Goal: Information Seeking & Learning: Learn about a topic

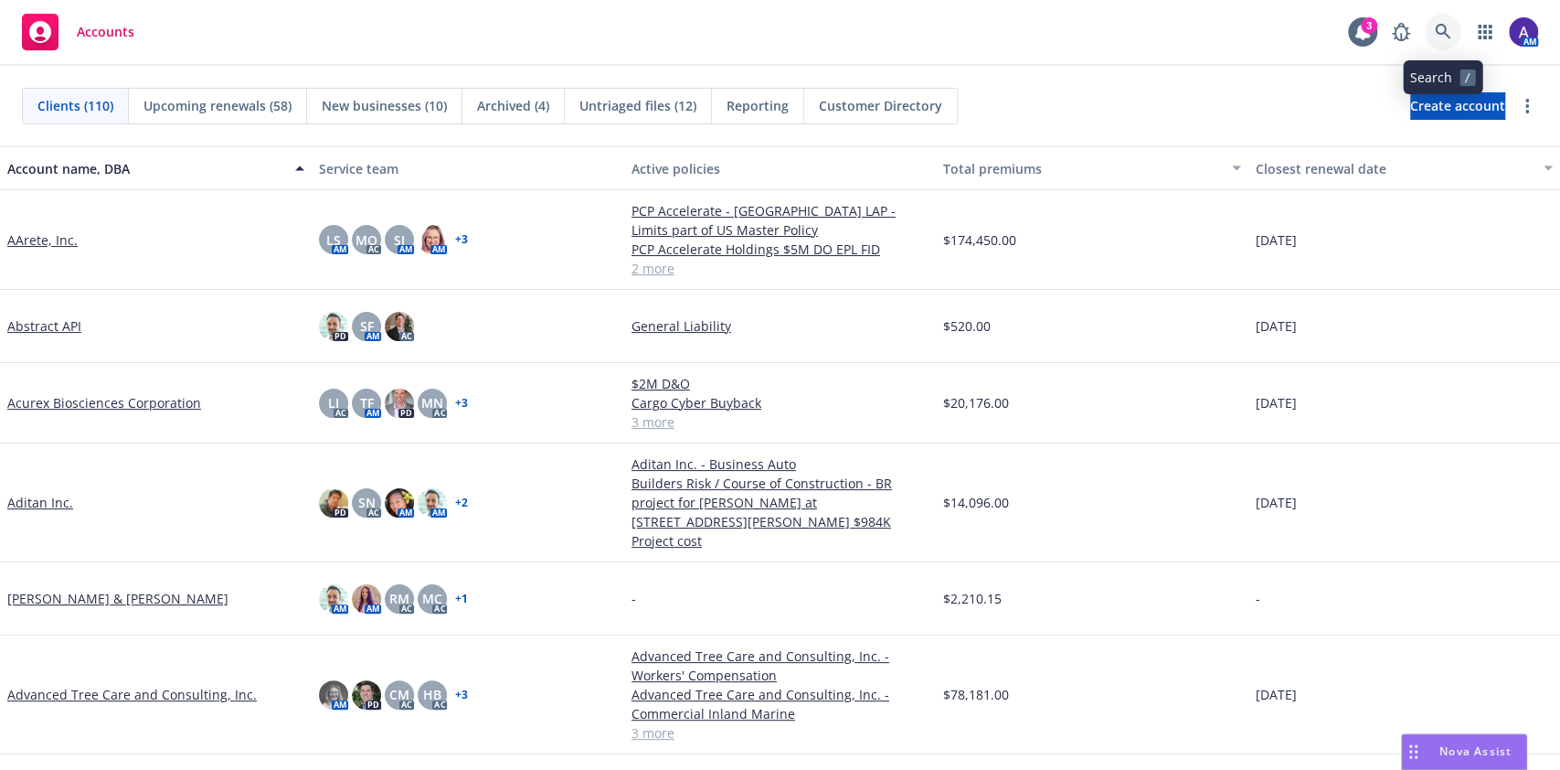
click at [1449, 36] on icon at bounding box center [1443, 32] width 16 height 16
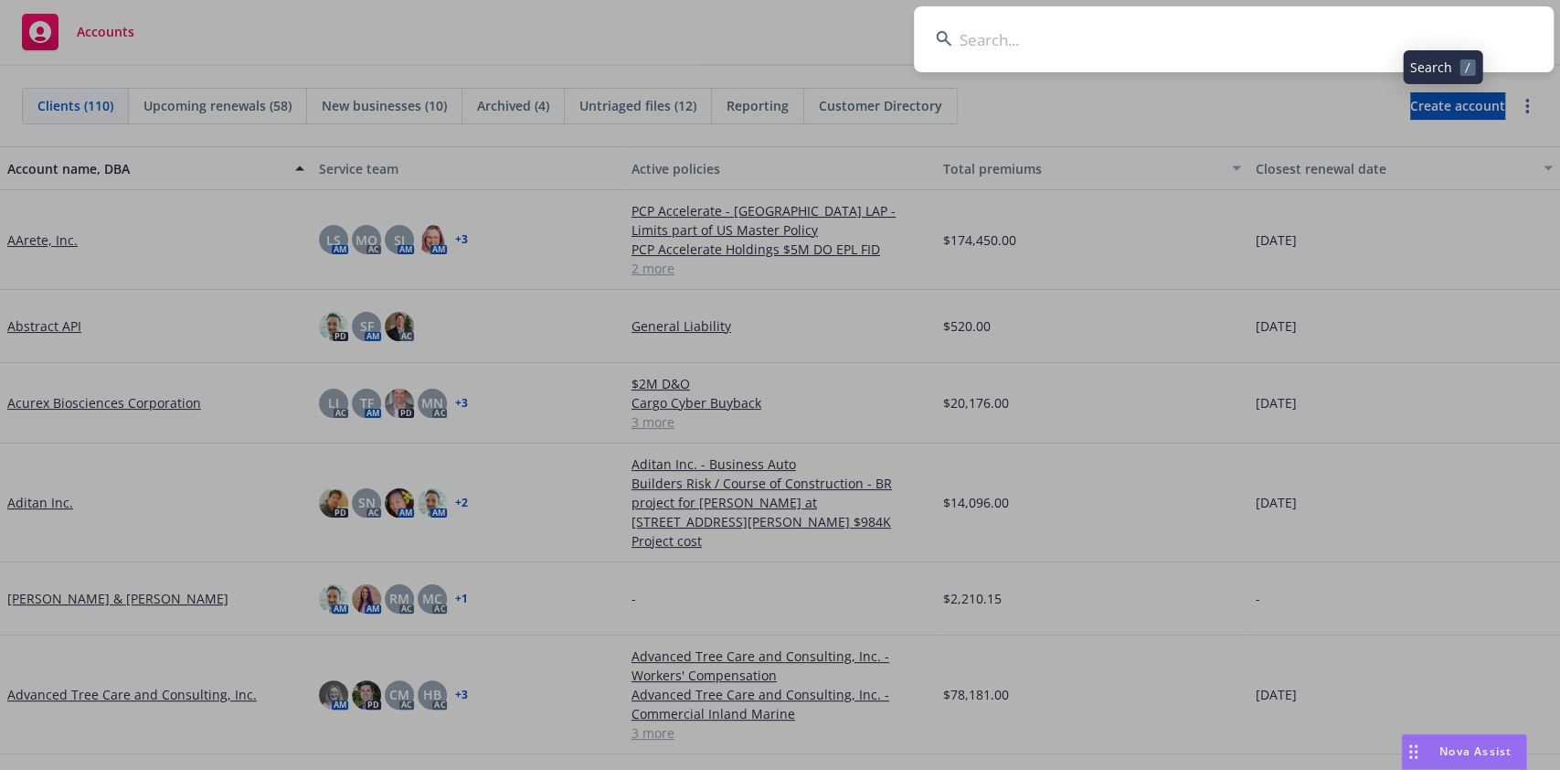
click at [1328, 43] on input at bounding box center [1234, 39] width 640 height 66
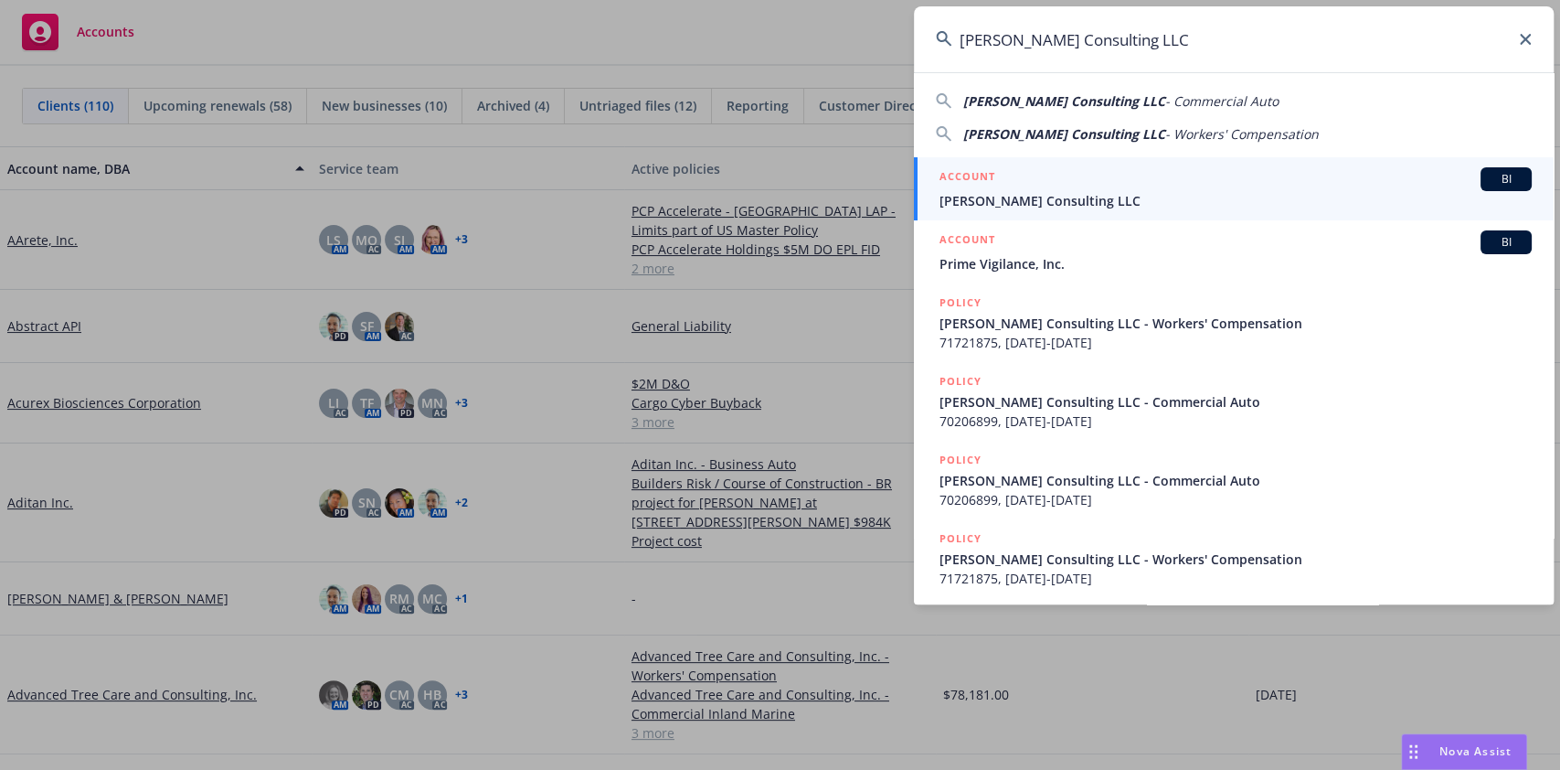
type input "[PERSON_NAME] Consulting LLC"
click at [1126, 191] on span "[PERSON_NAME] Consulting LLC" at bounding box center [1236, 200] width 592 height 19
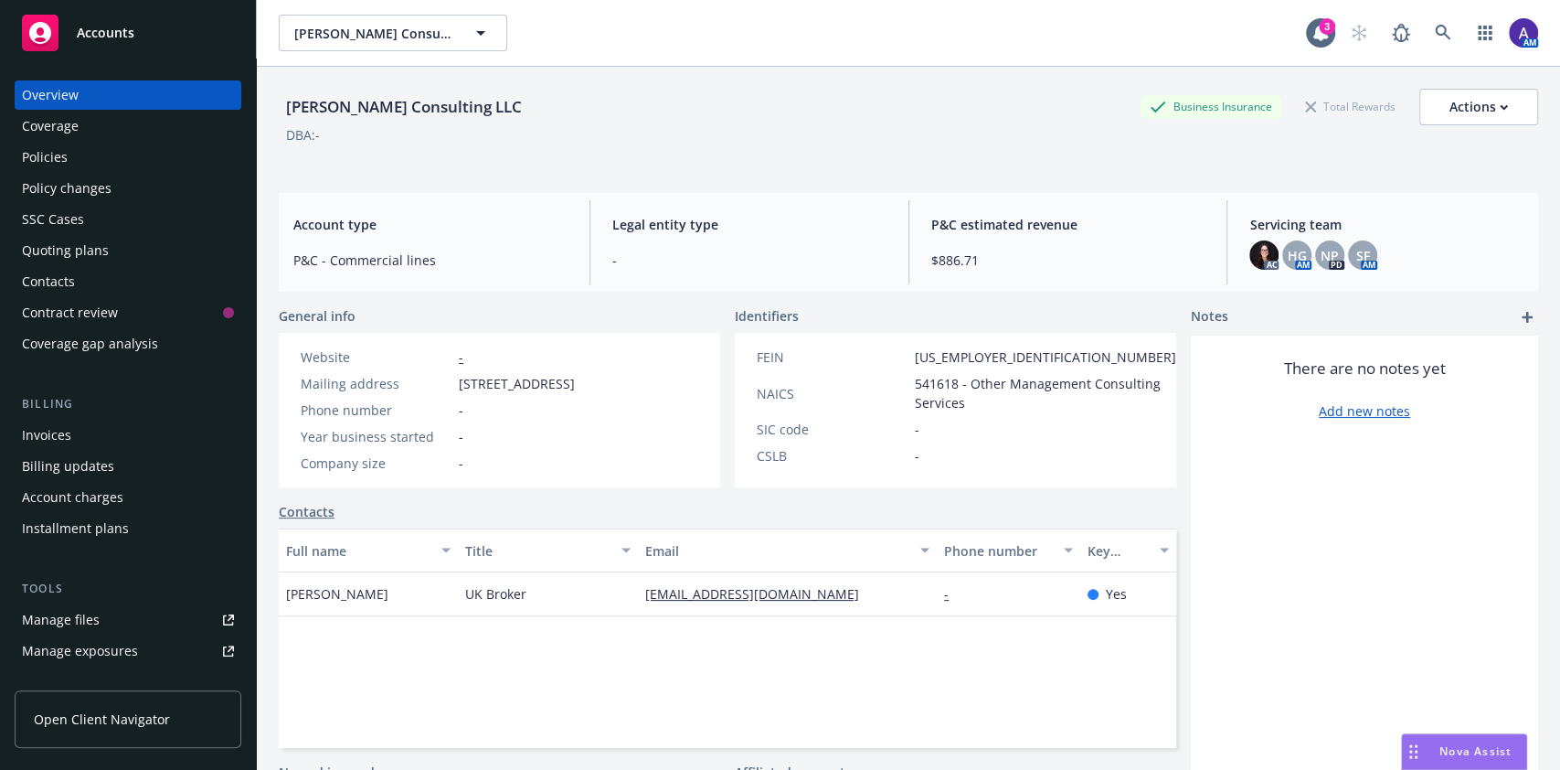
click at [83, 154] on div "Policies" at bounding box center [128, 157] width 212 height 29
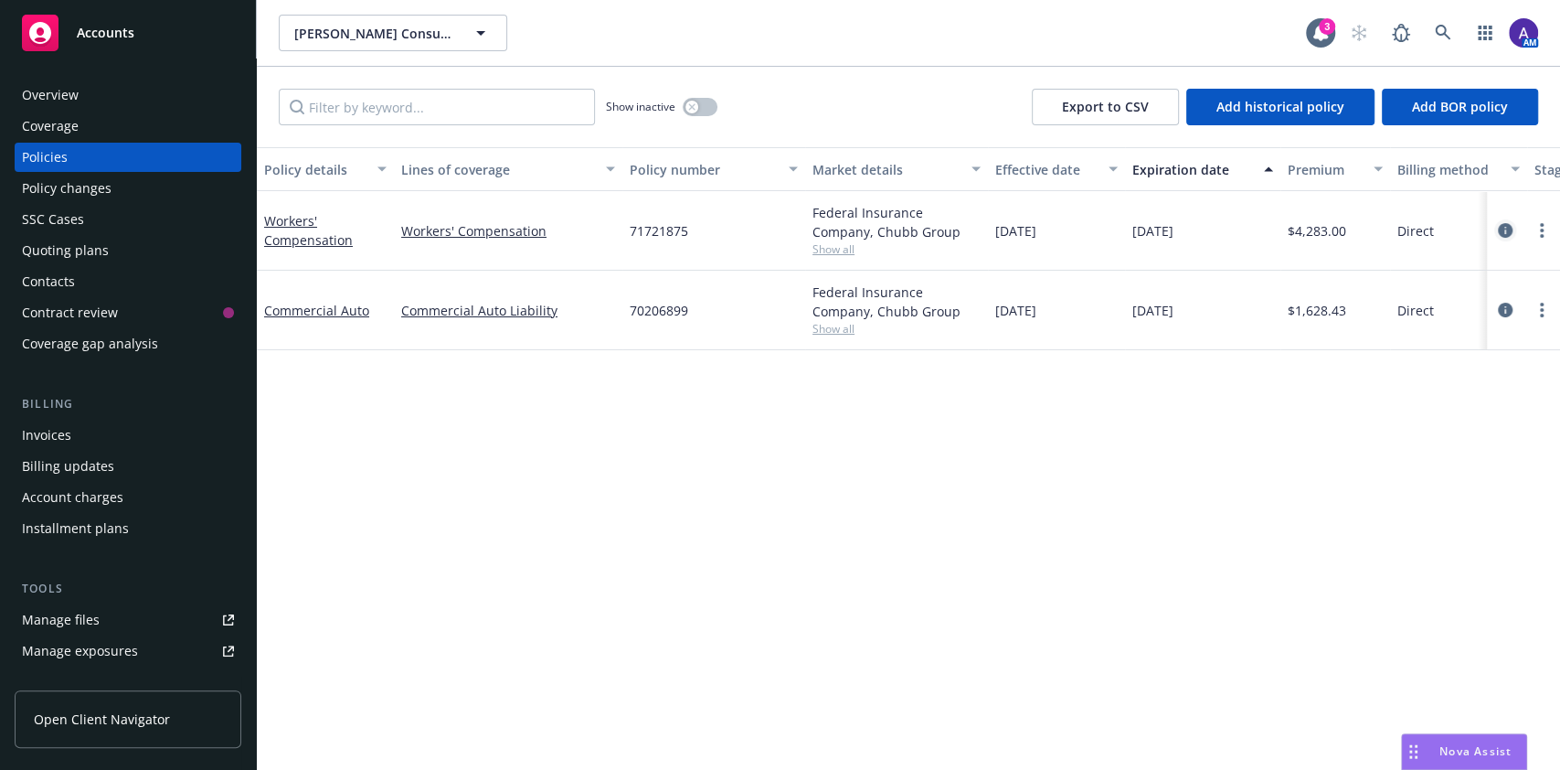
click at [1512, 225] on icon "circleInformation" at bounding box center [1505, 230] width 15 height 15
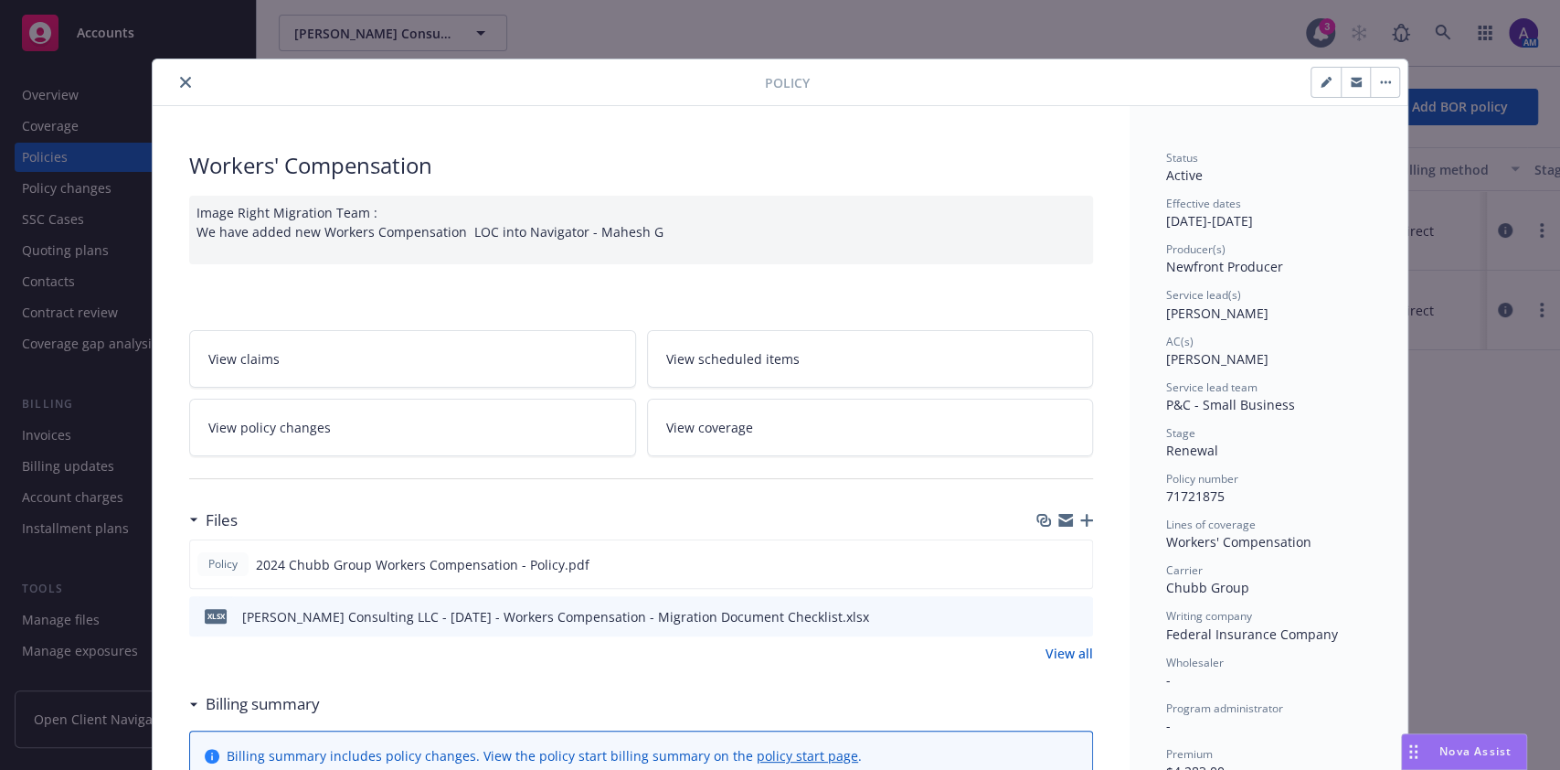
click at [184, 79] on button "close" at bounding box center [186, 82] width 22 height 22
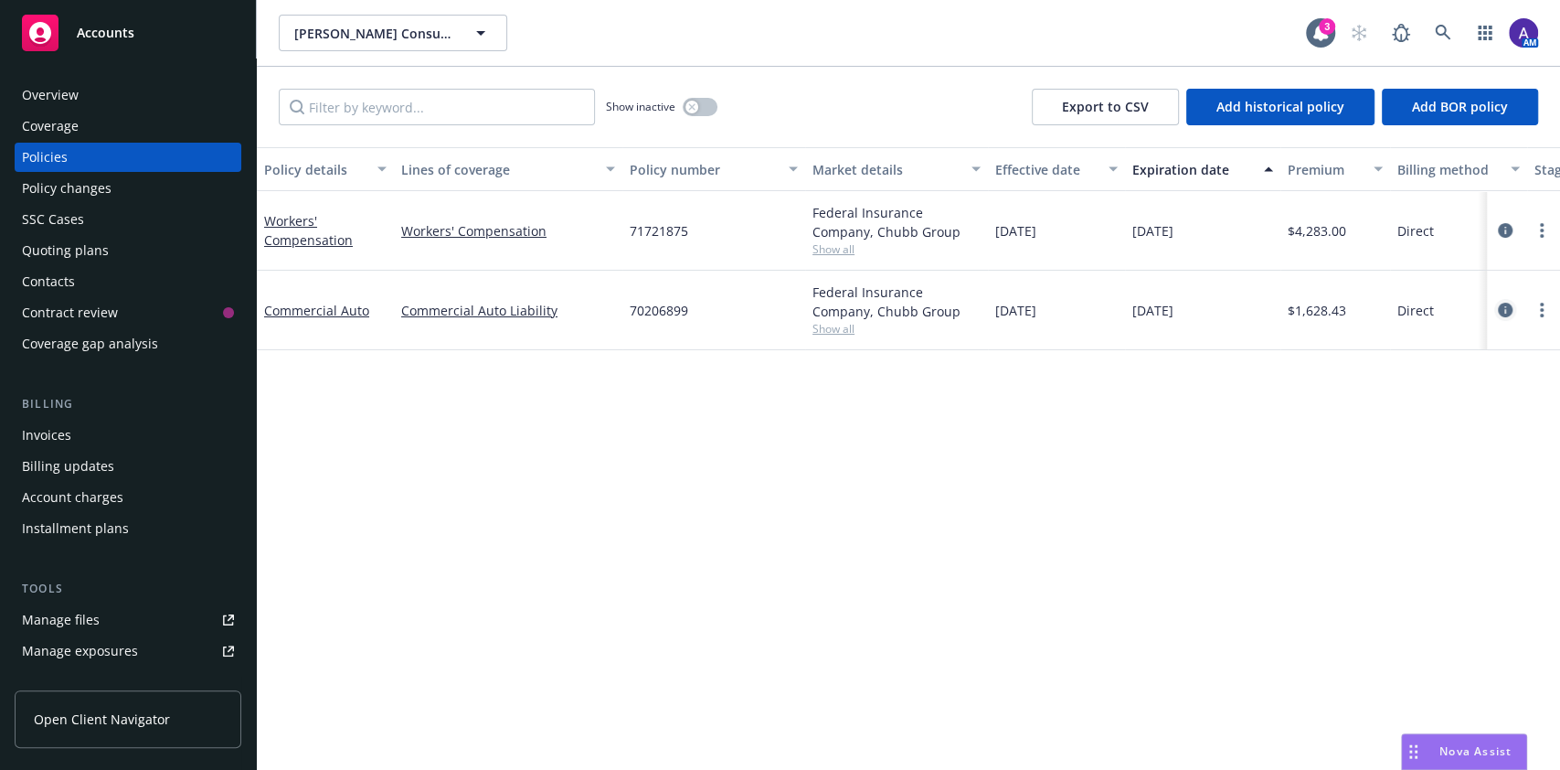
click at [1501, 315] on icon "circleInformation" at bounding box center [1505, 310] width 15 height 15
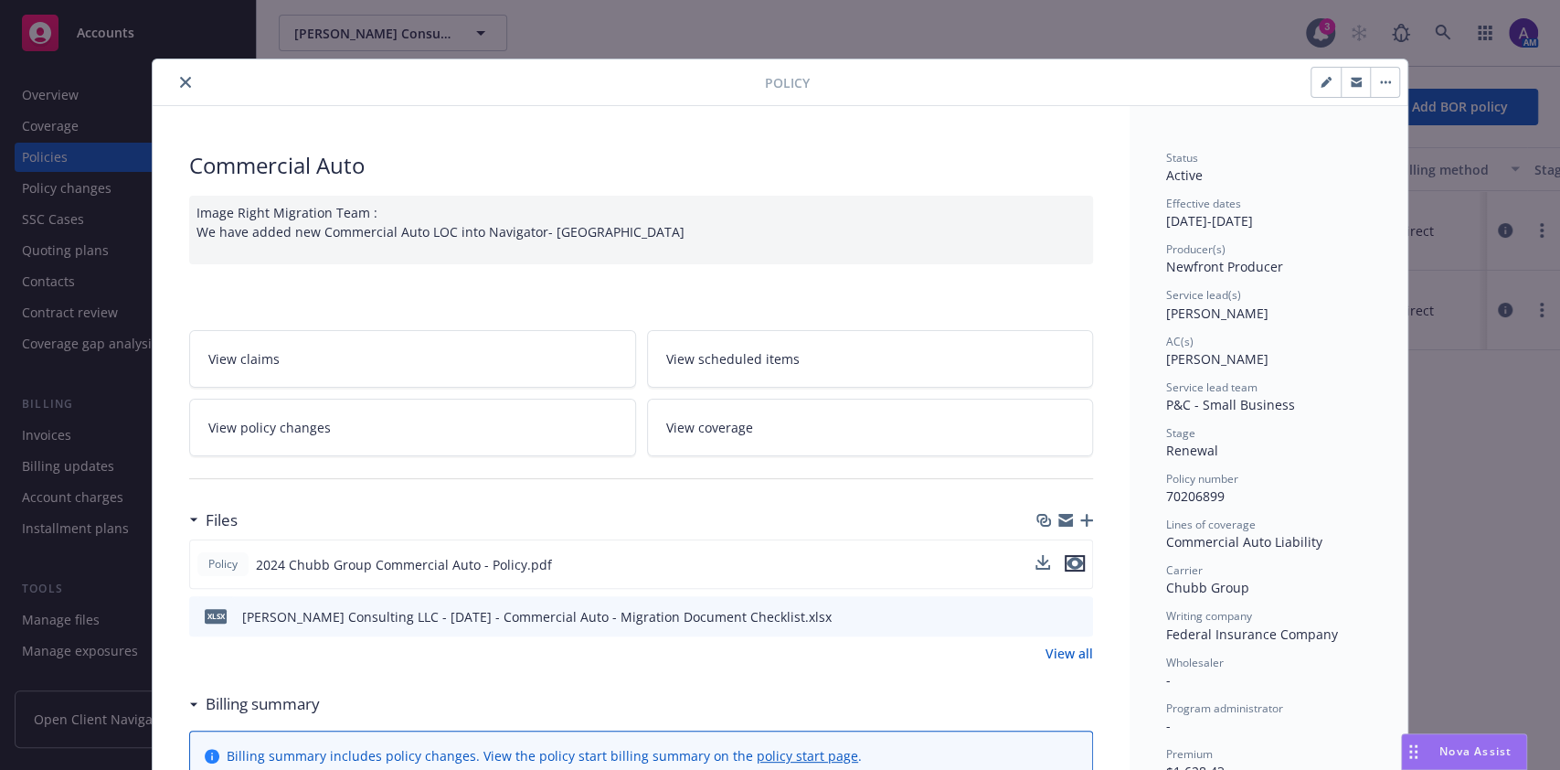
click at [1067, 560] on icon "preview file" at bounding box center [1075, 563] width 16 height 13
click at [175, 69] on div "Policy" at bounding box center [780, 82] width 1255 height 47
click at [180, 83] on icon "close" at bounding box center [185, 82] width 11 height 11
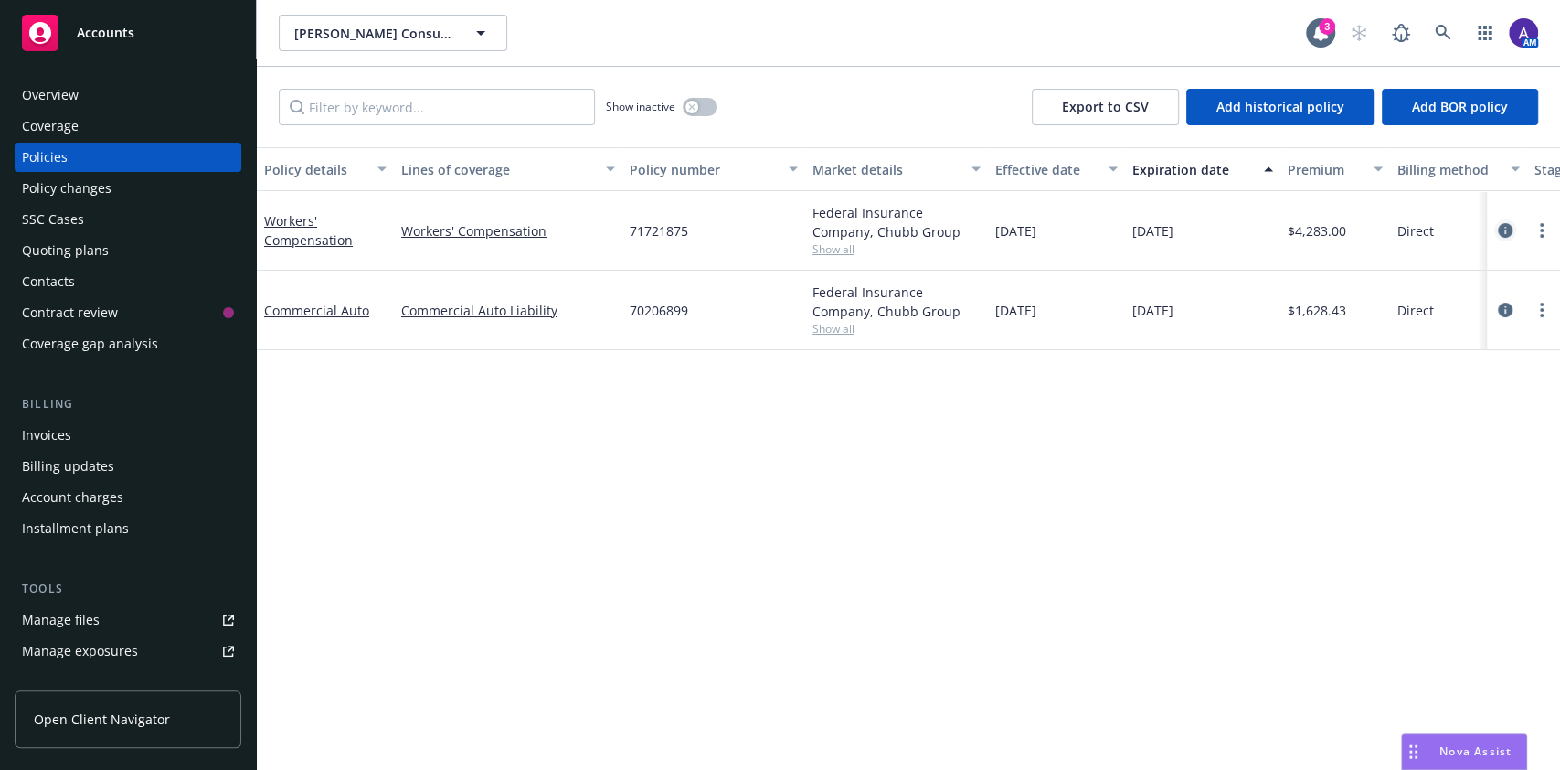
click at [1502, 235] on icon "circleInformation" at bounding box center [1505, 230] width 15 height 15
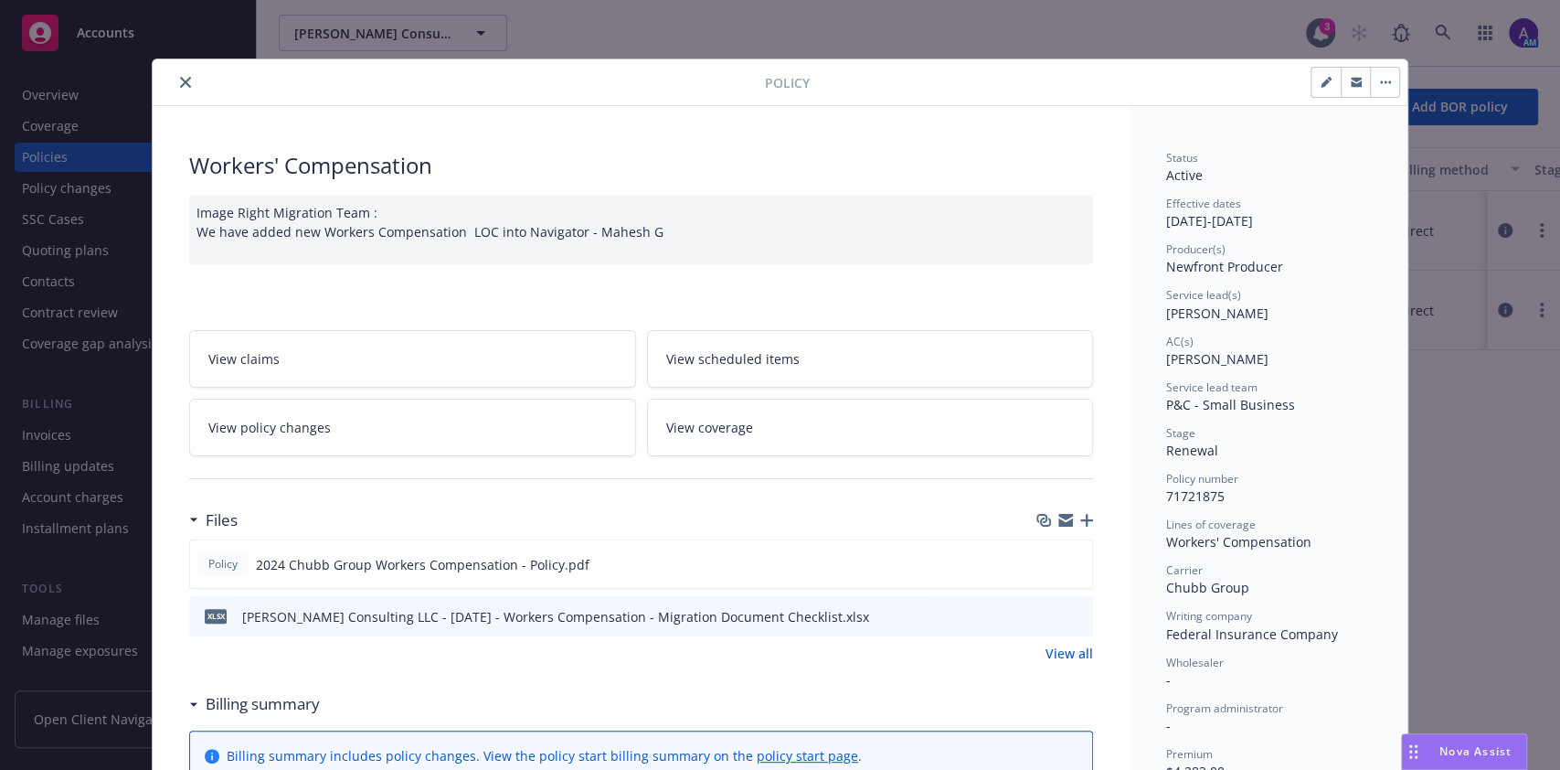
scroll to position [54, 0]
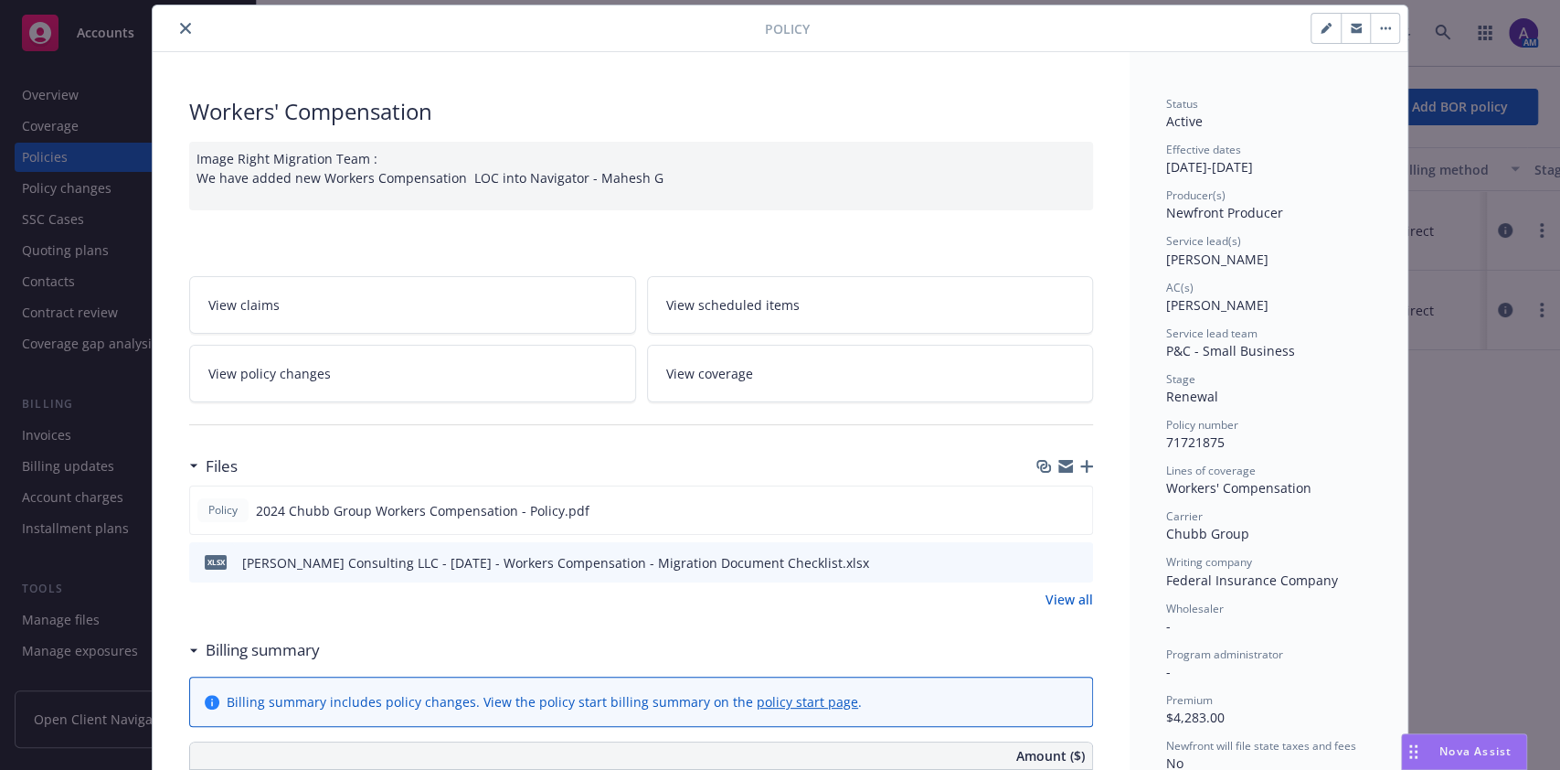
click at [746, 305] on span "View scheduled items" at bounding box center [732, 304] width 133 height 19
